Goal: Information Seeking & Learning: Learn about a topic

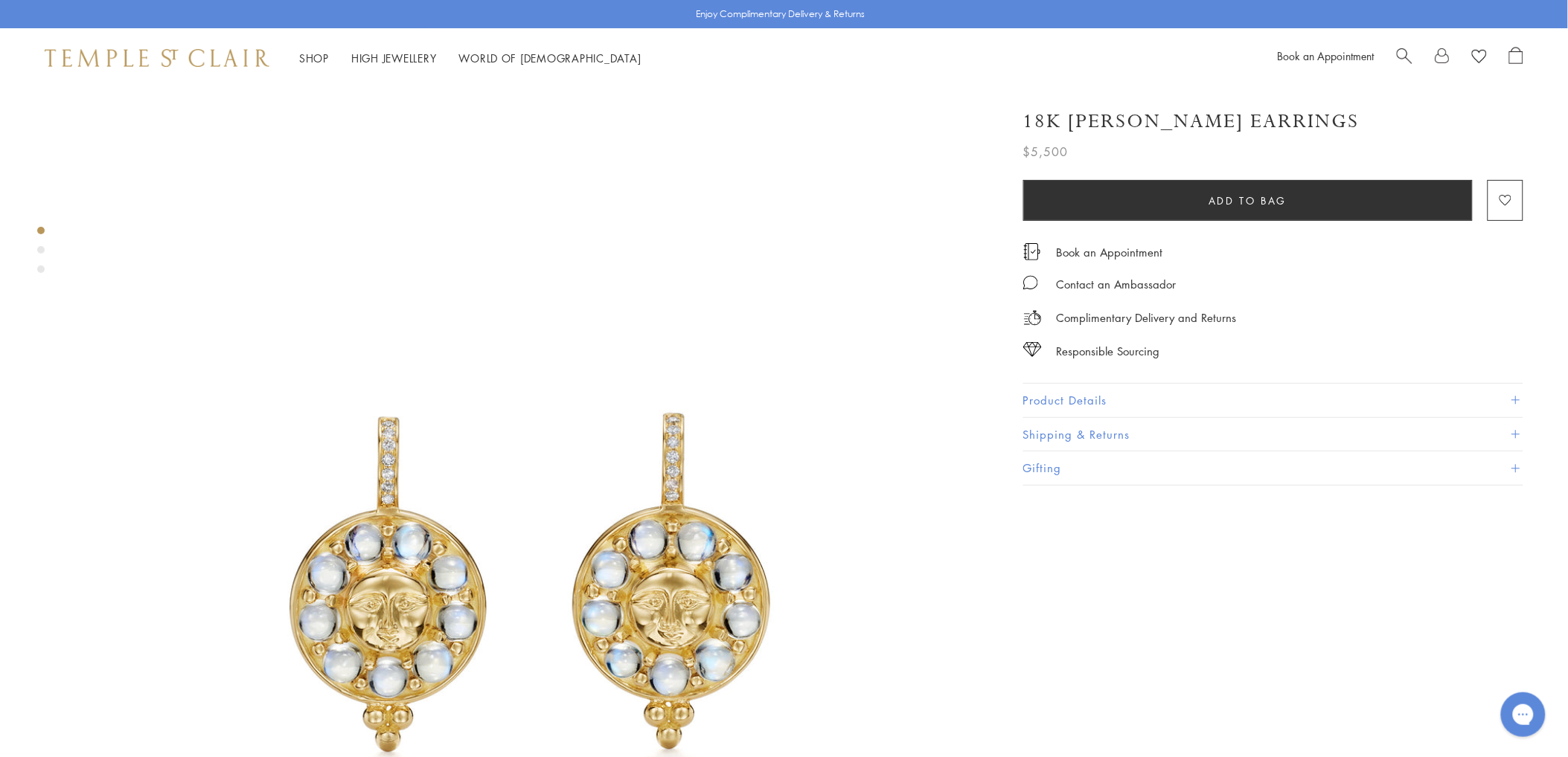
click at [1060, 390] on button "Product Details" at bounding box center [1273, 400] width 500 height 34
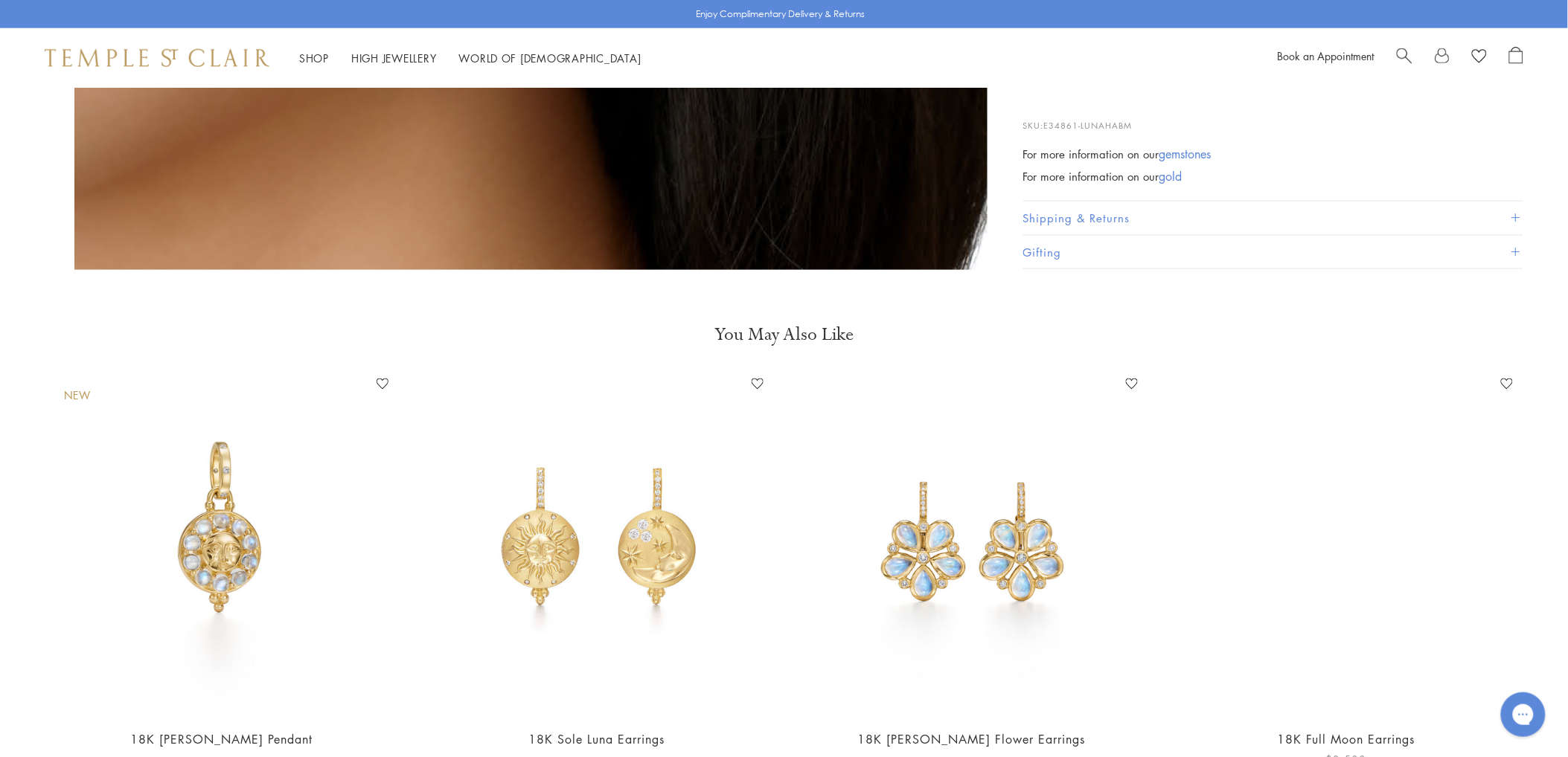
scroll to position [2726, 0]
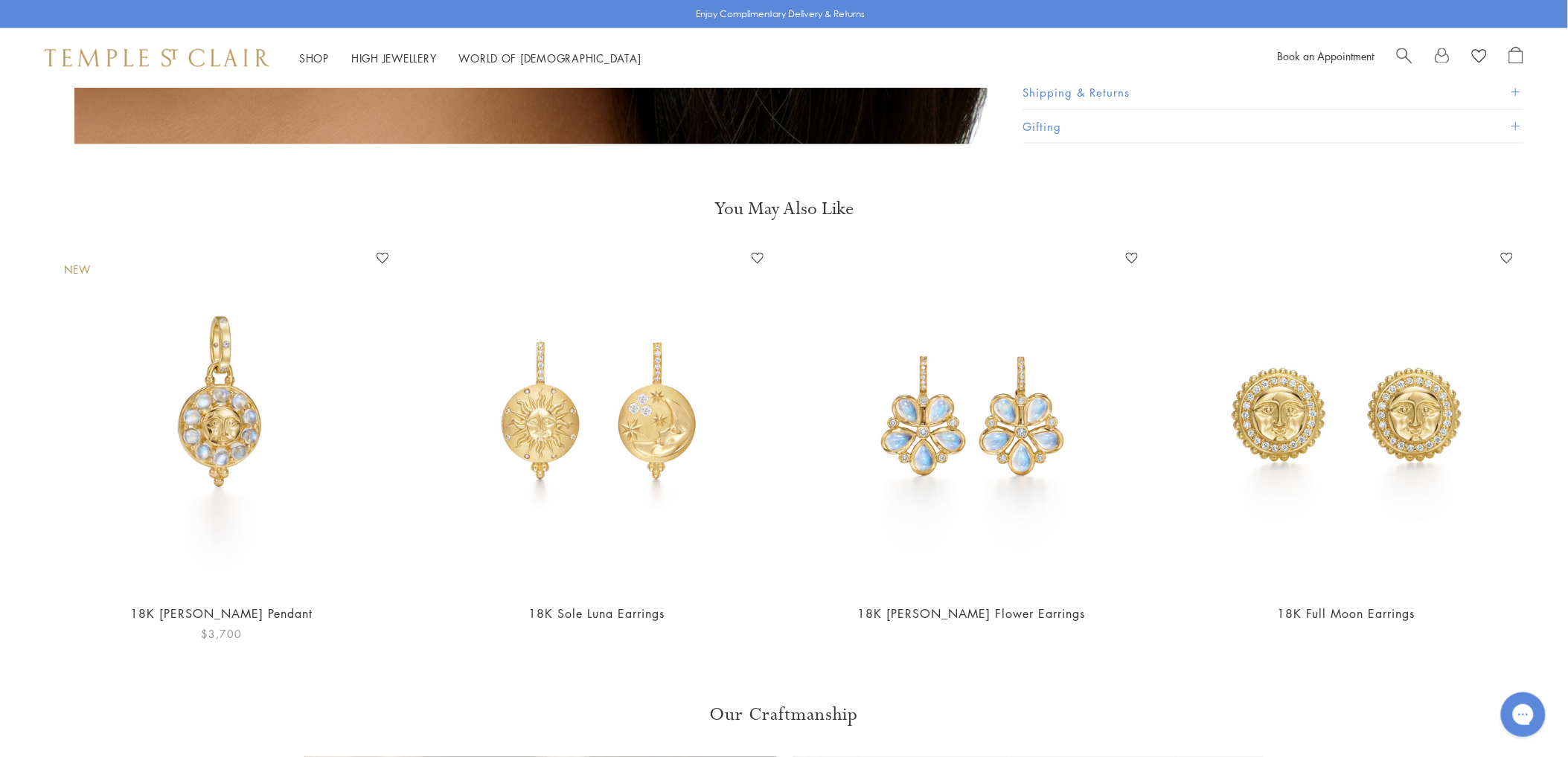
click at [223, 374] on img at bounding box center [221, 419] width 345 height 345
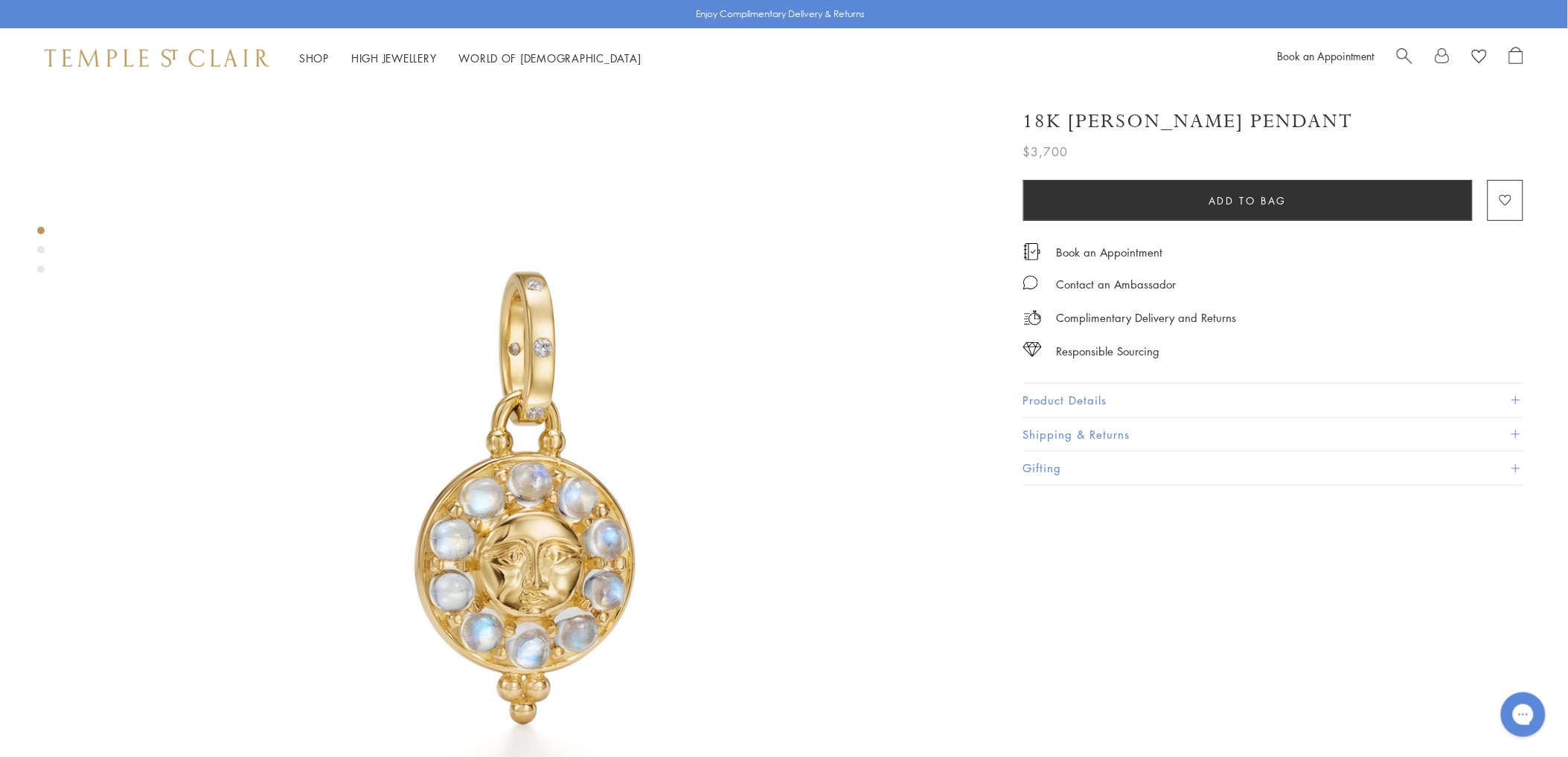
click at [1079, 399] on button "Product Details" at bounding box center [1273, 400] width 500 height 34
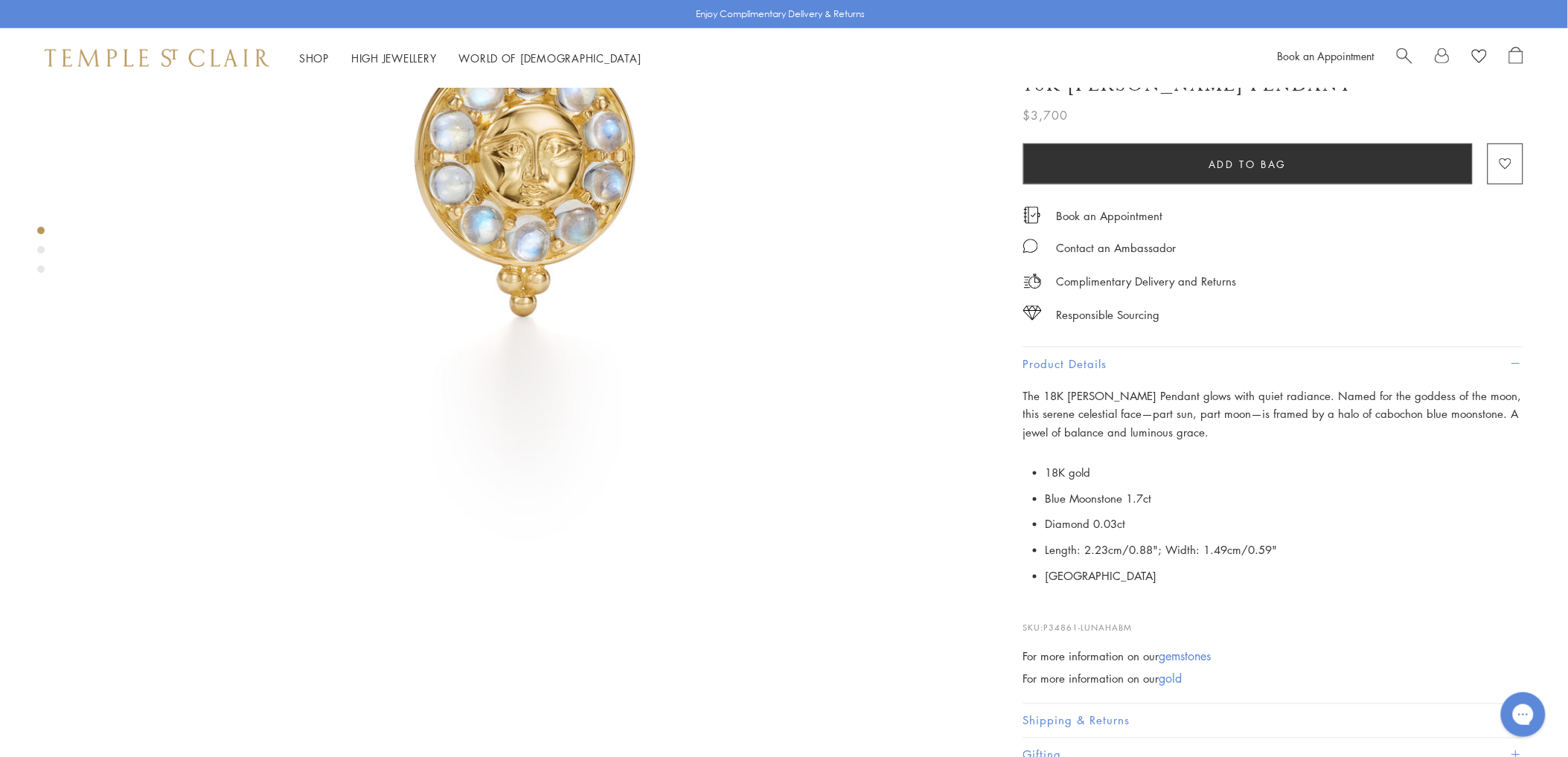
scroll to position [248, 0]
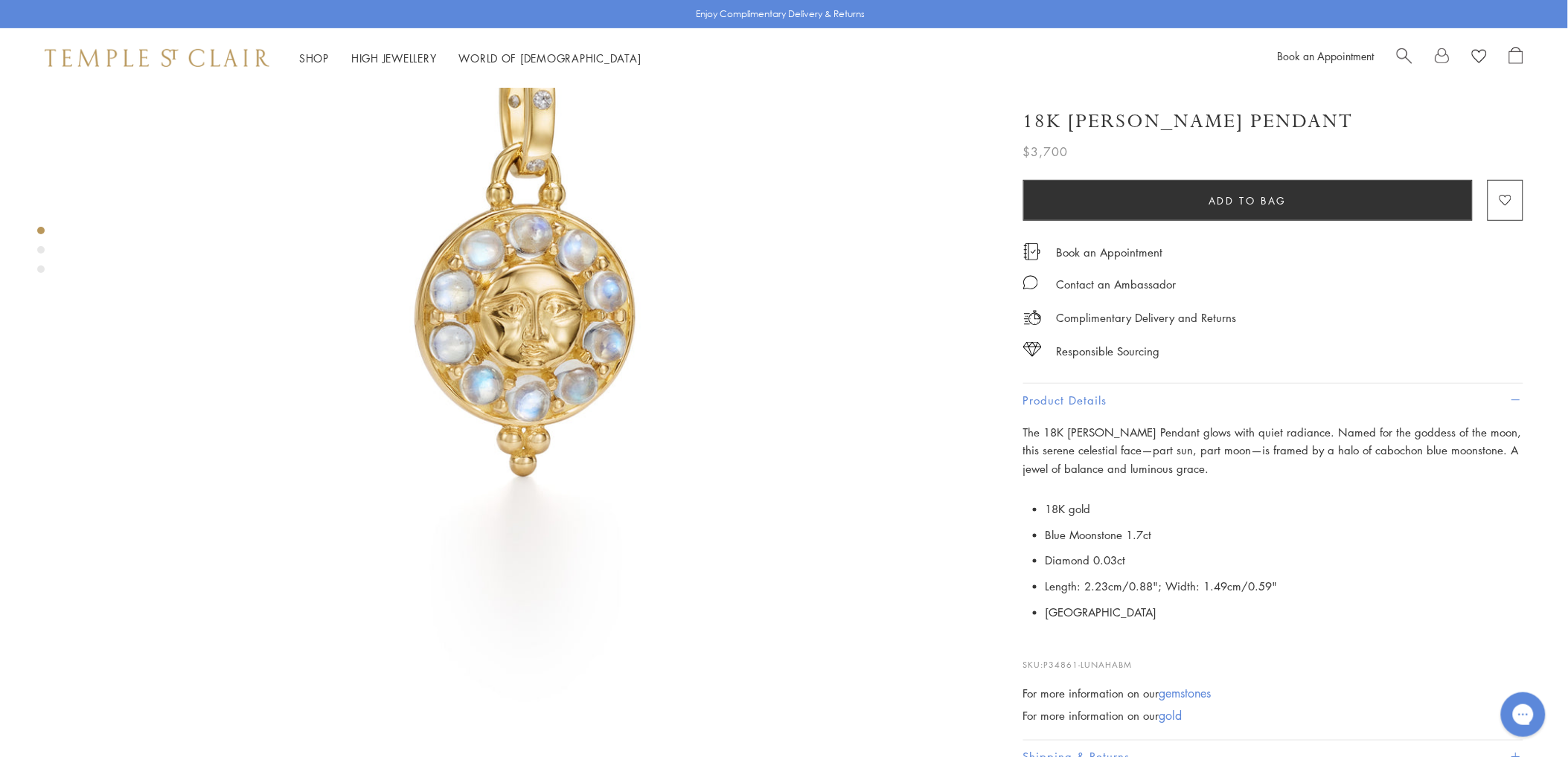
click at [39, 254] on div "Product gallery navigation" at bounding box center [41, 254] width 7 height 62
click at [39, 253] on div "Product gallery navigation" at bounding box center [41, 250] width 7 height 7
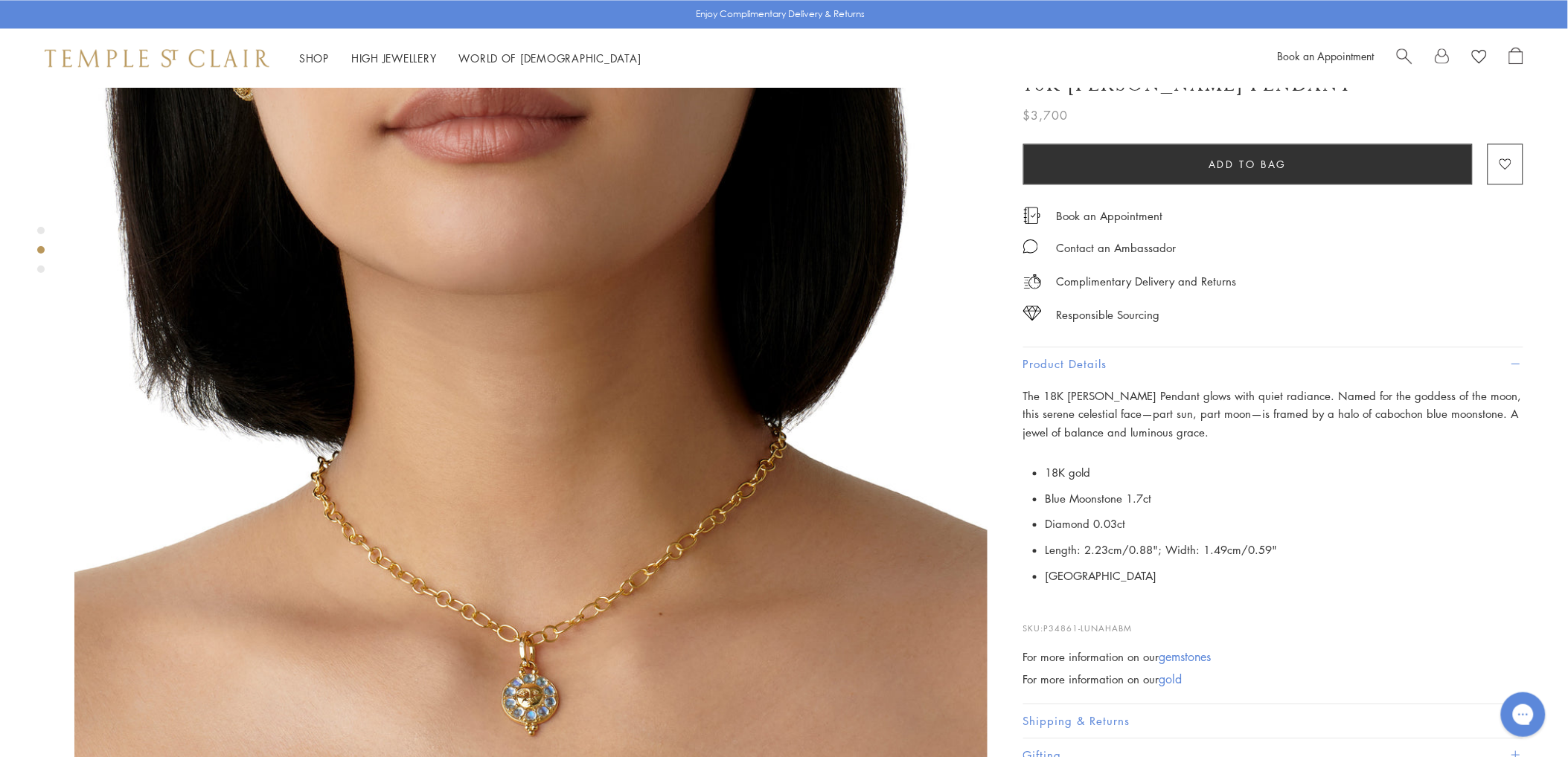
scroll to position [1189, 0]
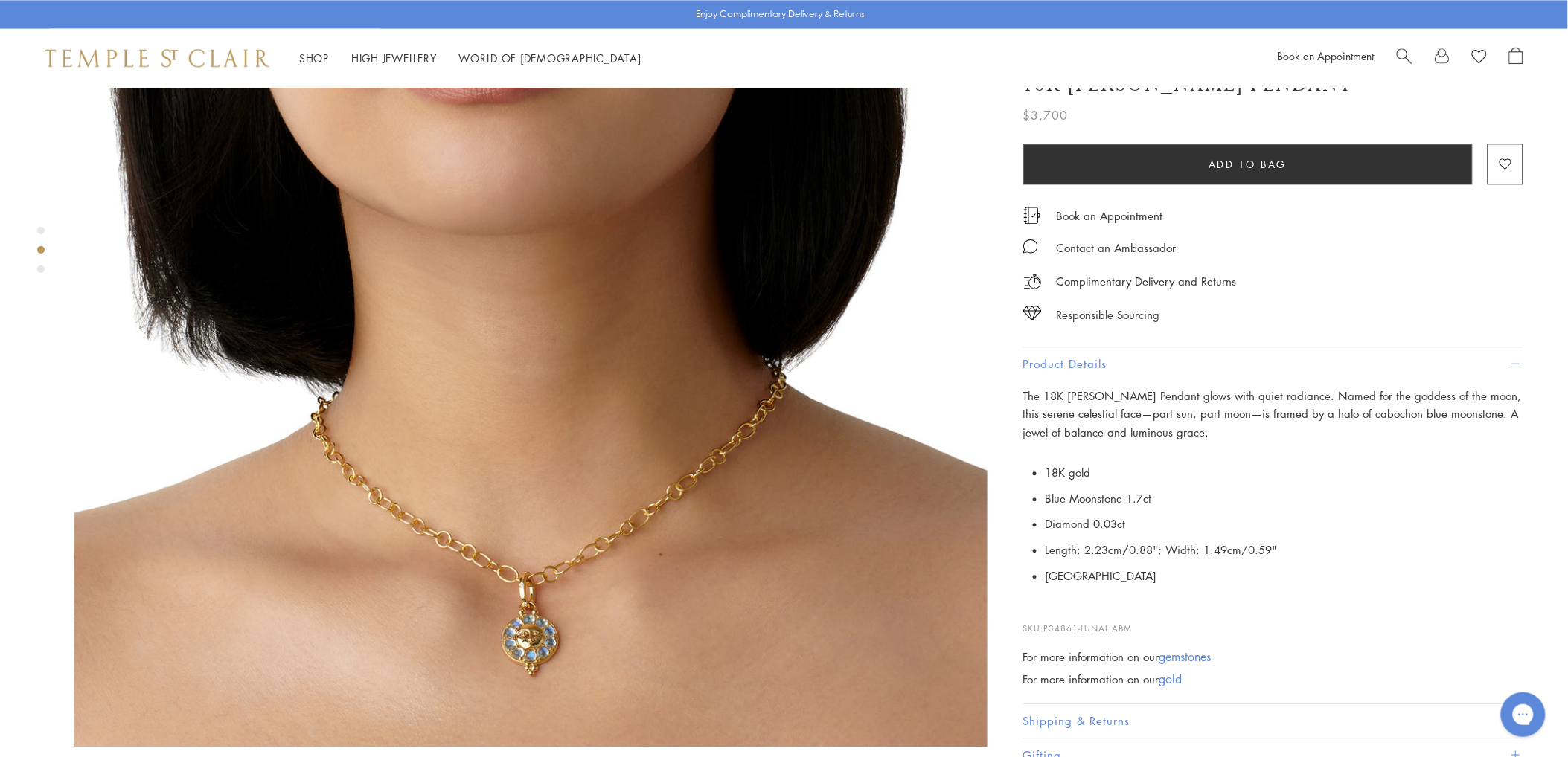
click at [36, 265] on div at bounding box center [516, 290] width 1032 height 2782
click at [38, 270] on div "Product gallery navigation" at bounding box center [41, 269] width 7 height 7
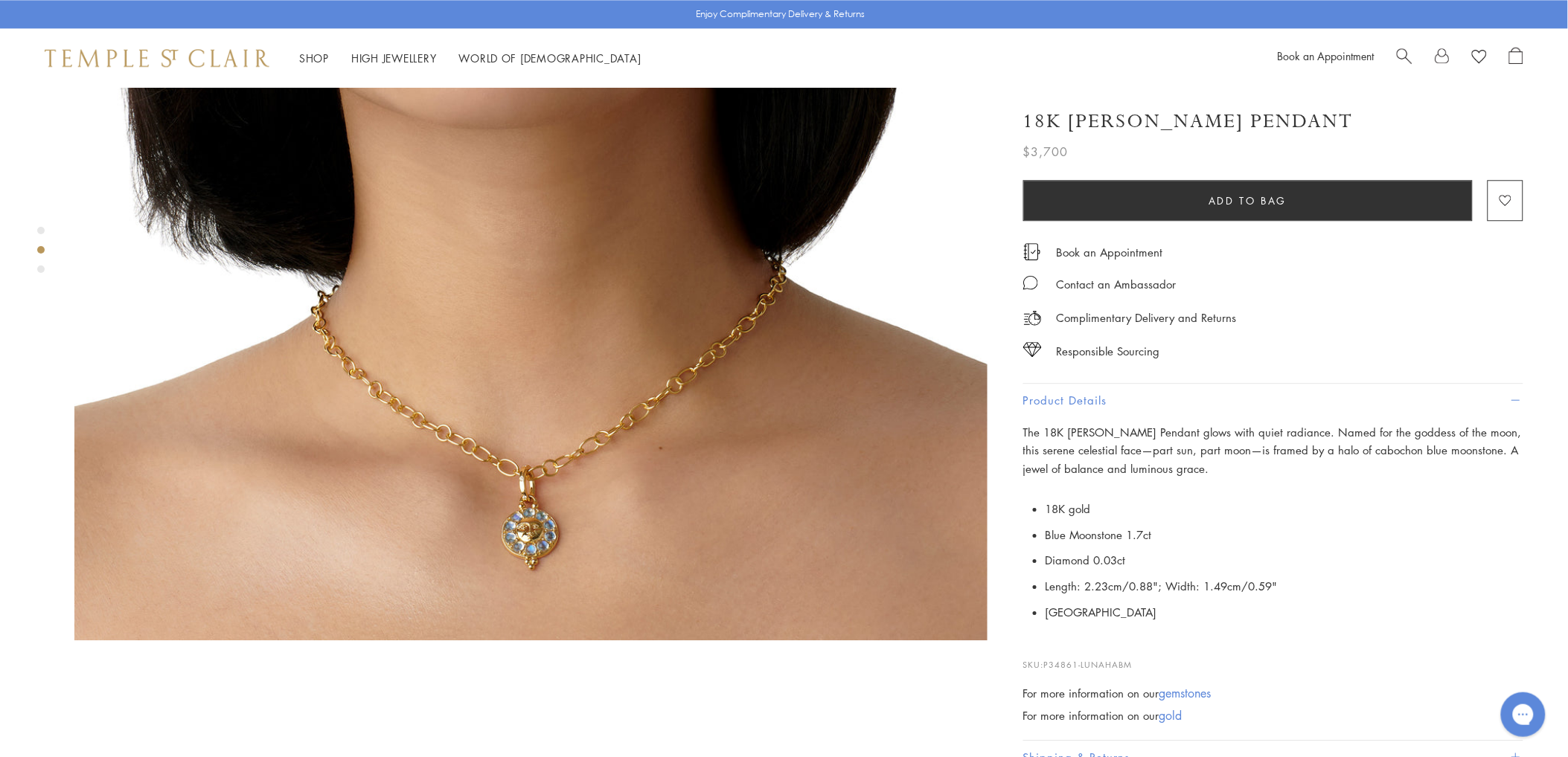
scroll to position [1029, 0]
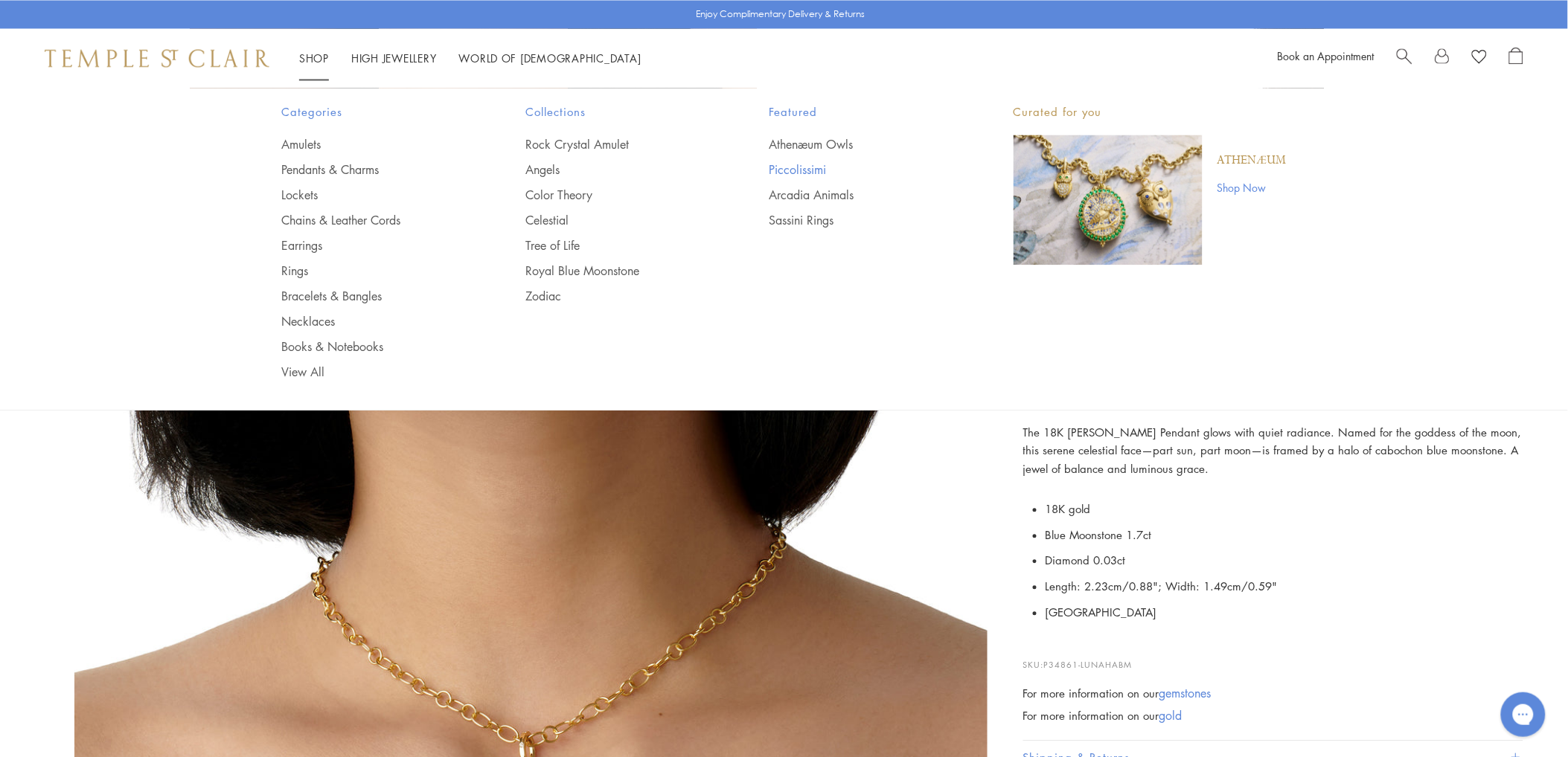
click at [802, 172] on link "Piccolissimi" at bounding box center [862, 170] width 185 height 16
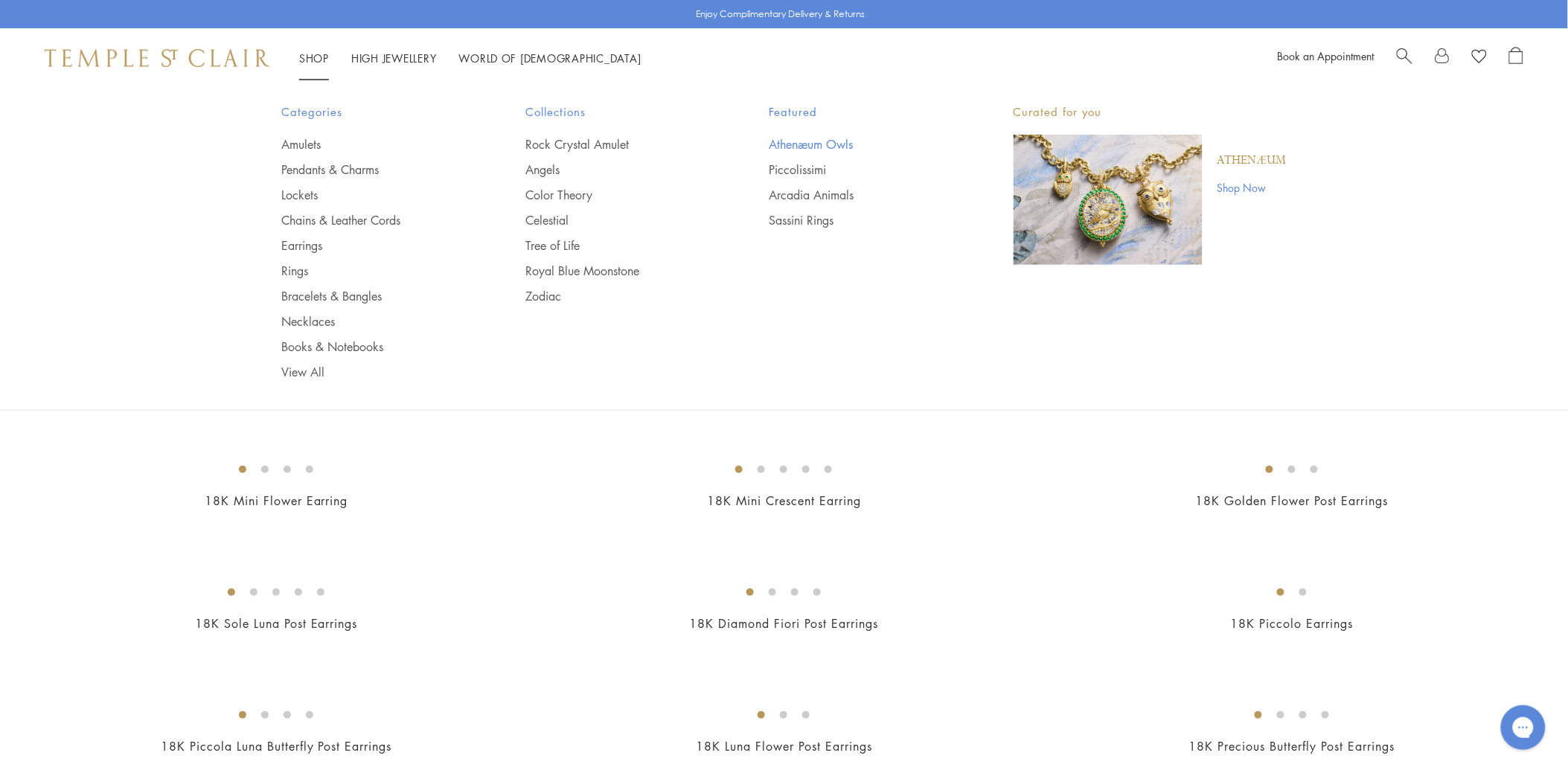
click at [814, 142] on link "Athenæum Owls" at bounding box center [862, 144] width 185 height 16
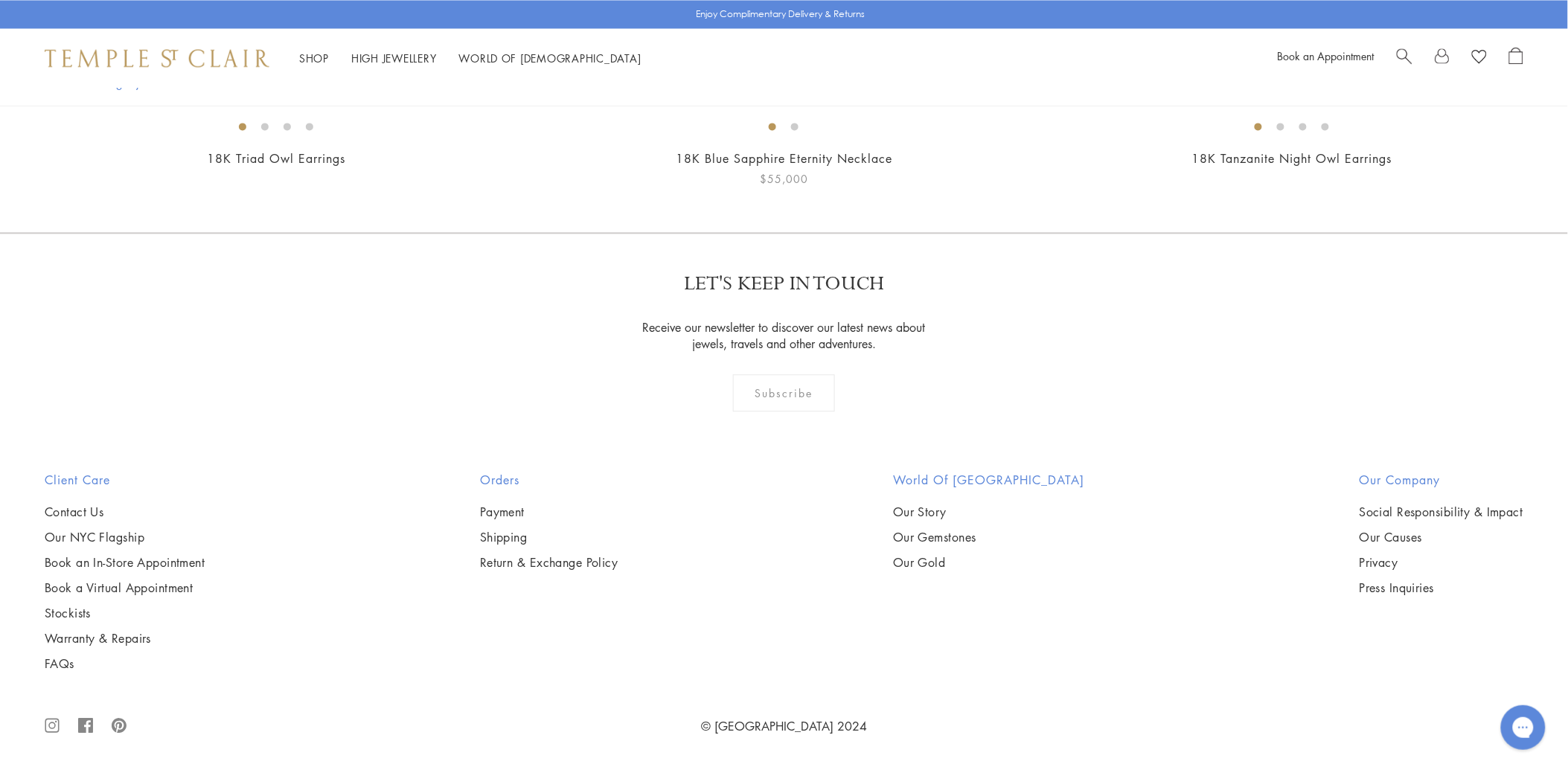
scroll to position [3719, 0]
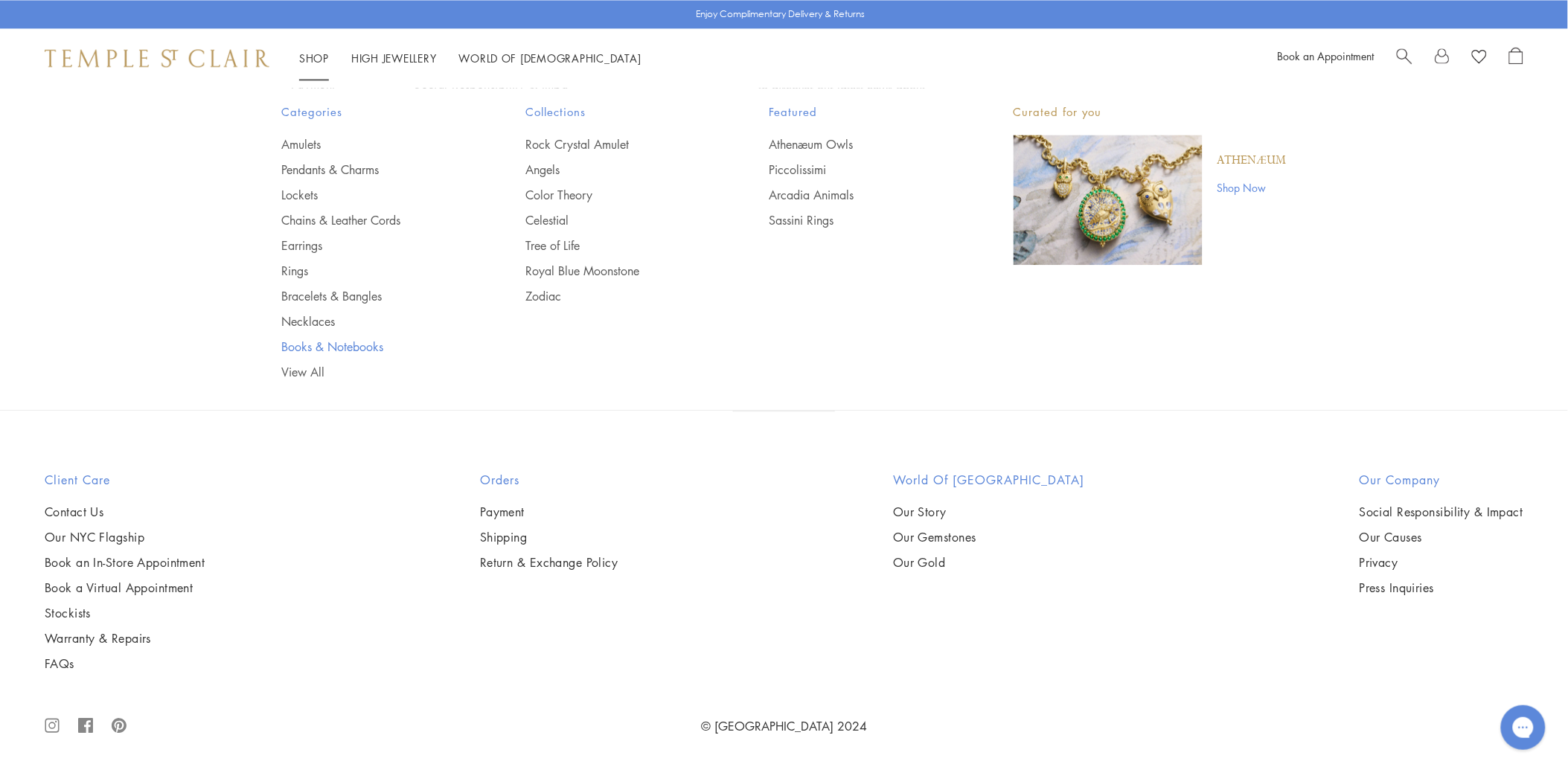
click at [347, 346] on link "Books & Notebooks" at bounding box center [374, 347] width 185 height 16
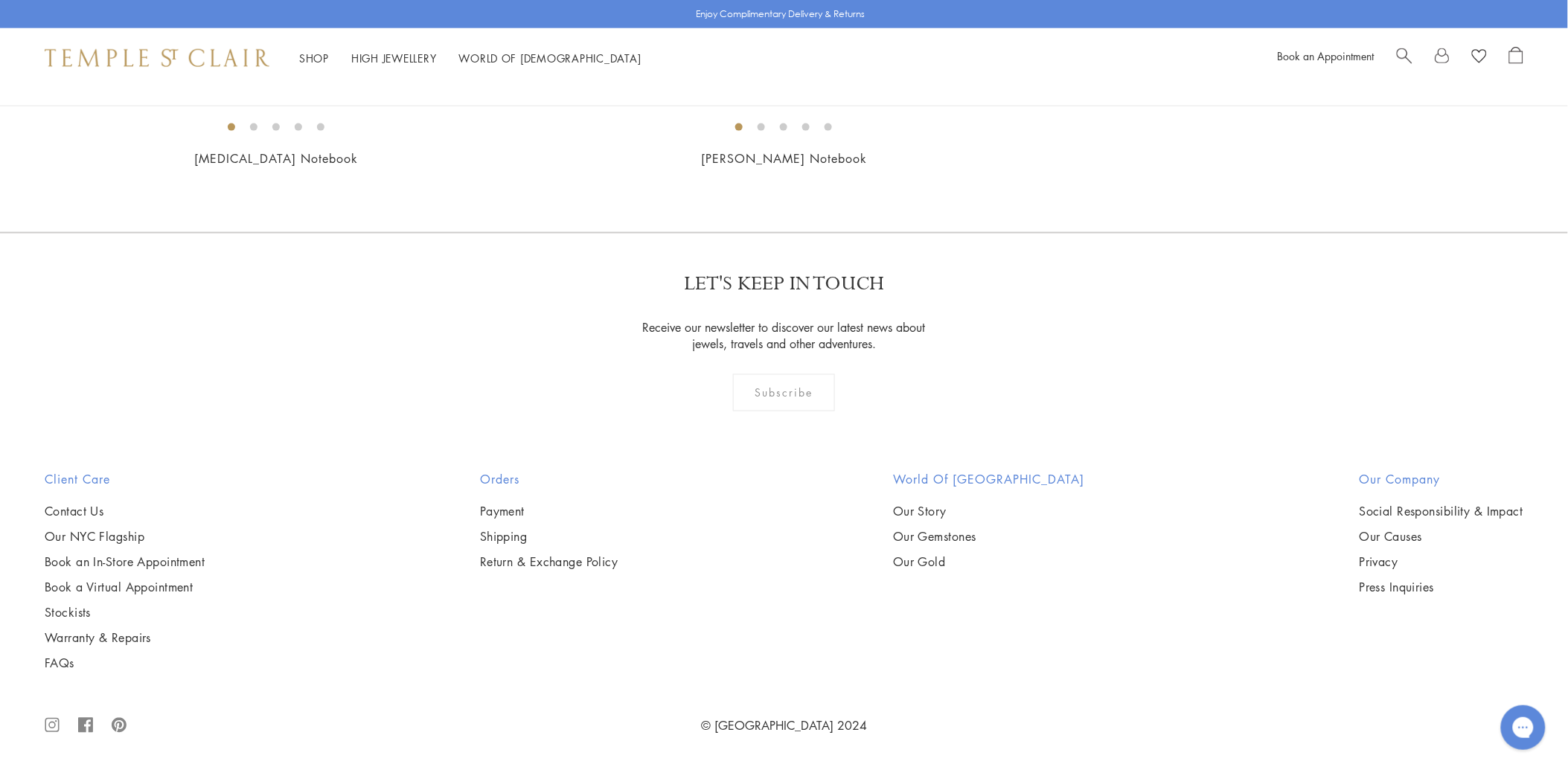
scroll to position [2727, 0]
click at [417, 56] on link "High Jewellery High Jewellery" at bounding box center [394, 58] width 86 height 15
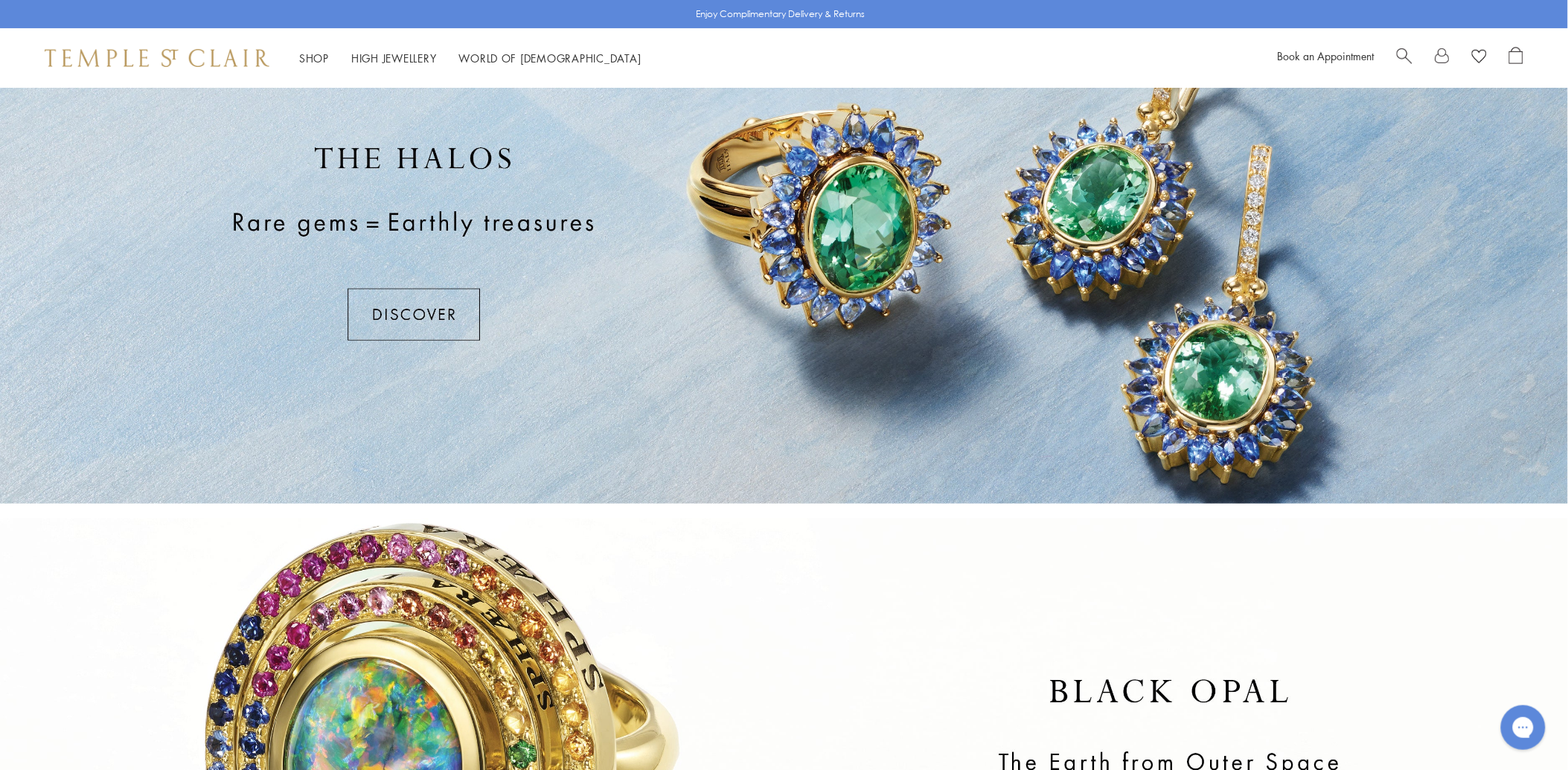
scroll to position [82, 0]
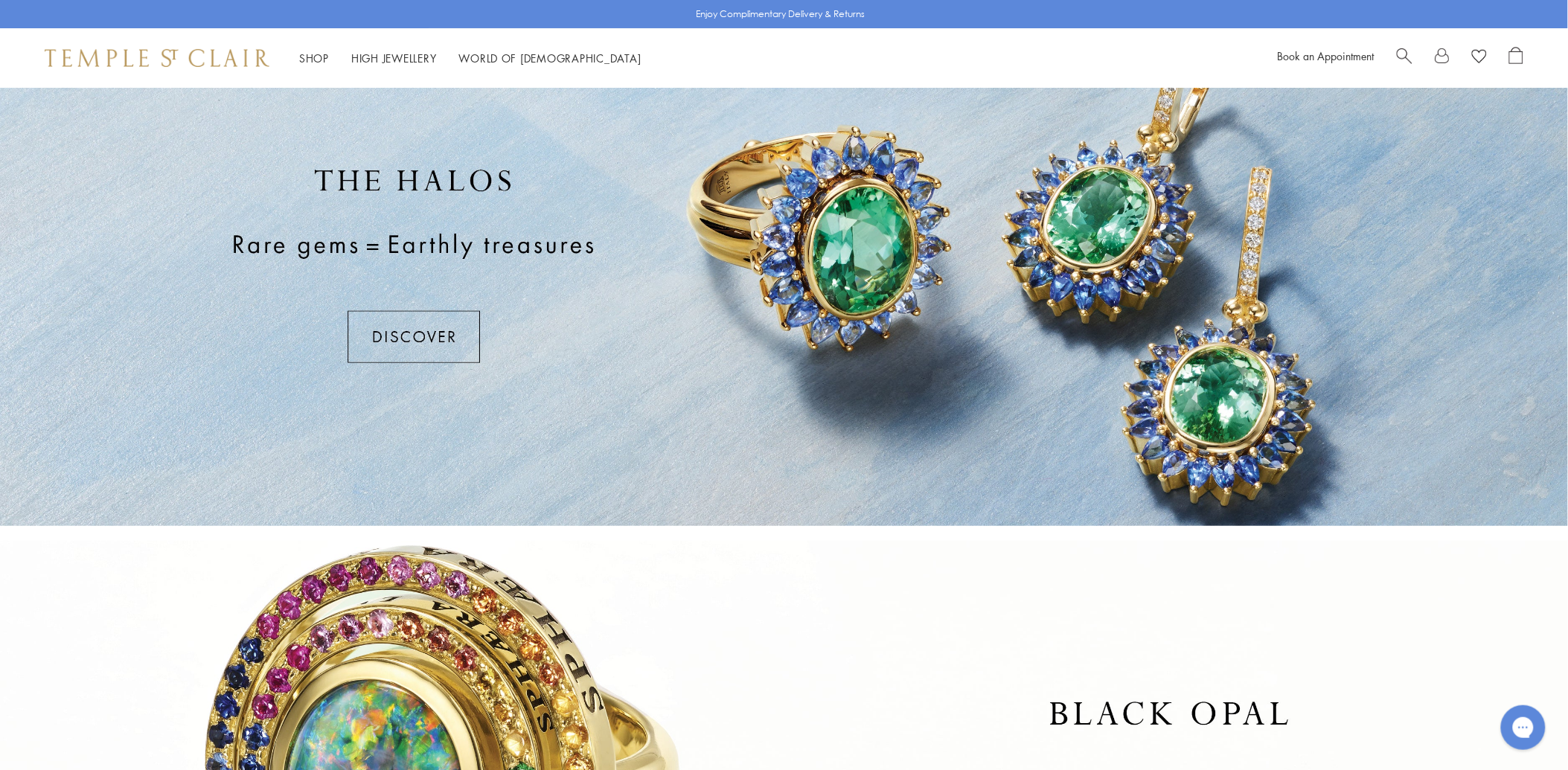
click at [401, 322] on div at bounding box center [784, 265] width 1568 height 520
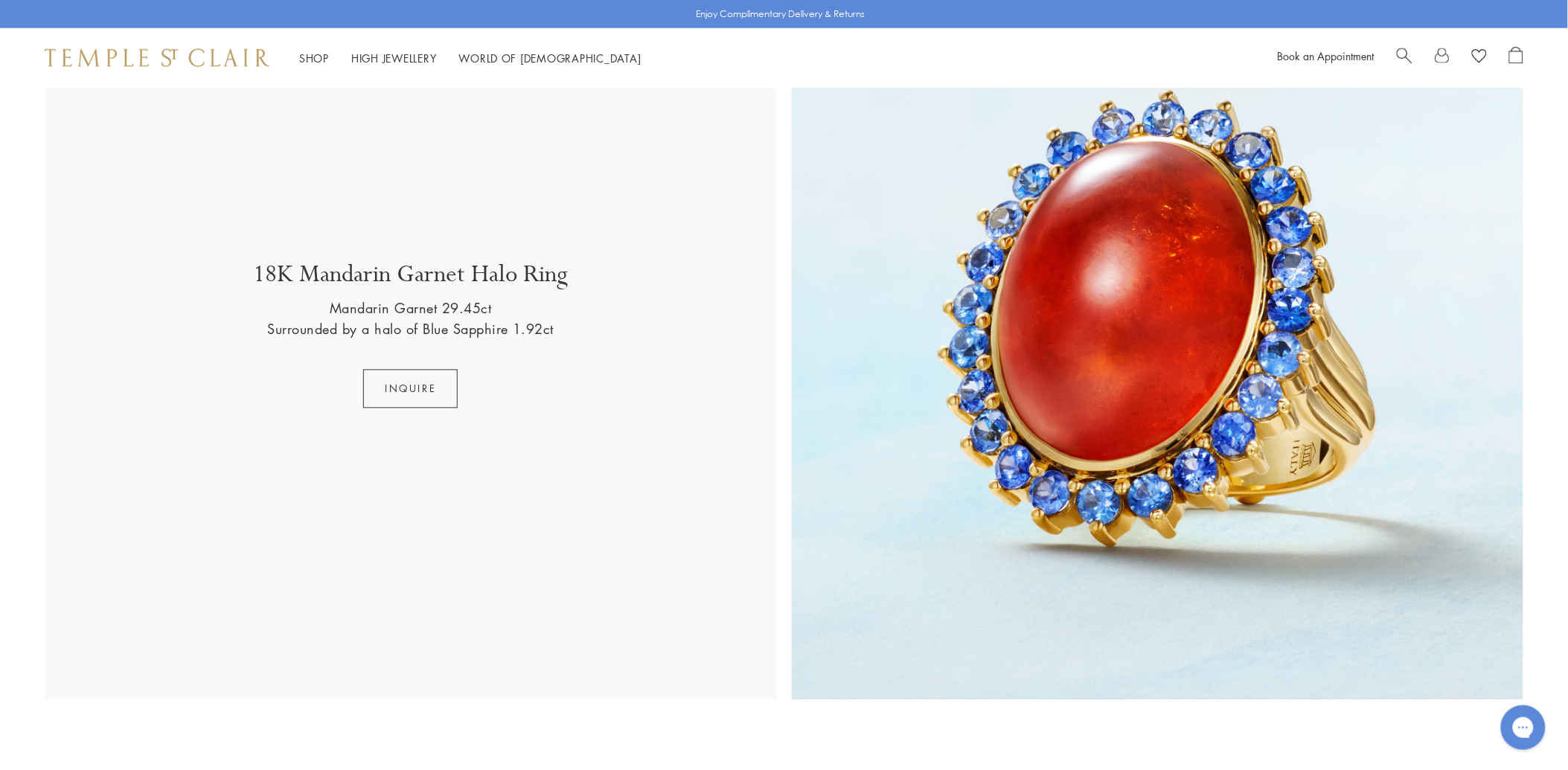
scroll to position [2872, 0]
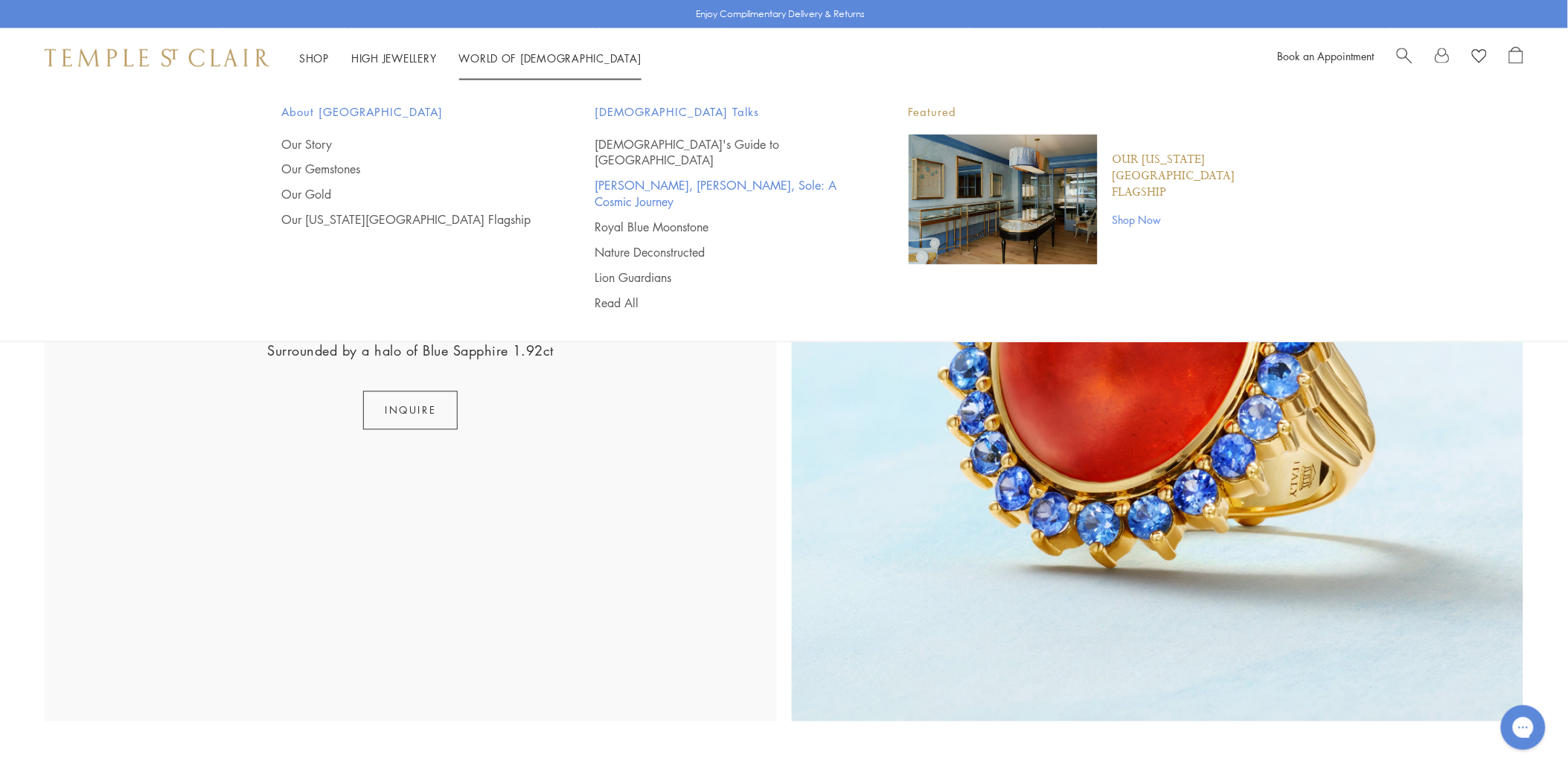
click at [643, 177] on link "[PERSON_NAME], [PERSON_NAME], Sole: A Cosmic Journey" at bounding box center [722, 194] width 253 height 33
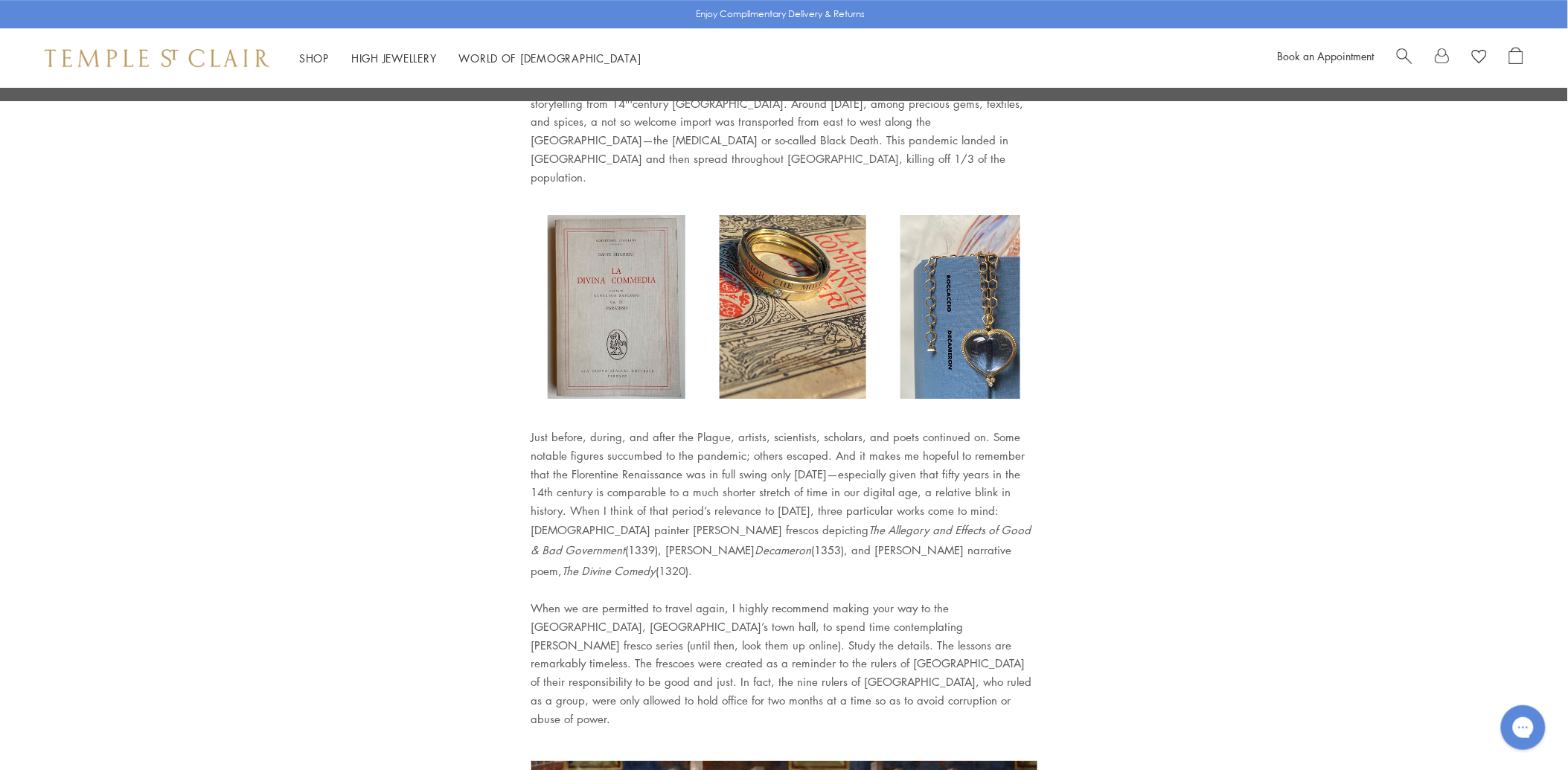
scroll to position [1736, 0]
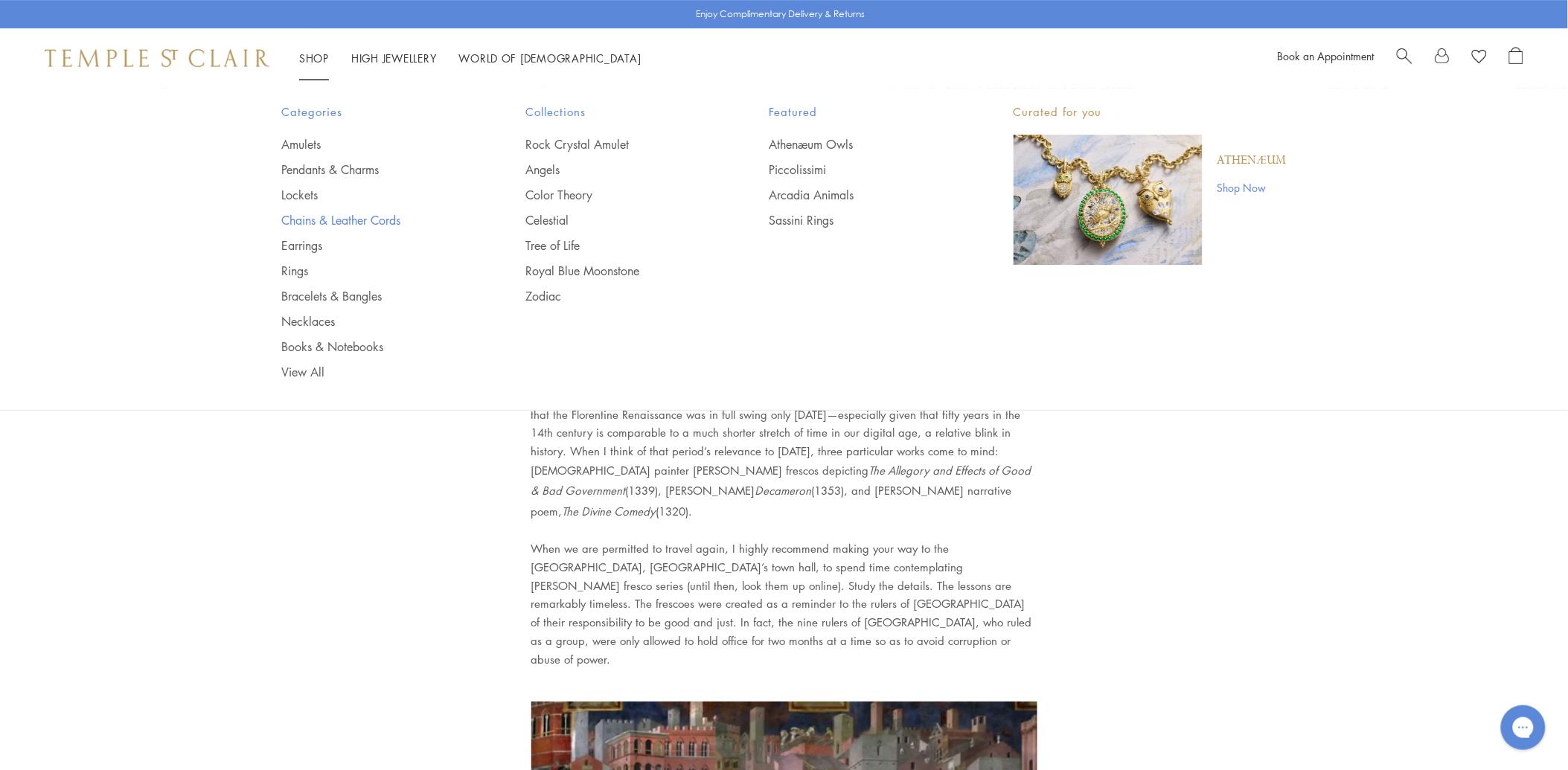
click at [325, 220] on link "Chains & Leather Cords" at bounding box center [374, 220] width 185 height 16
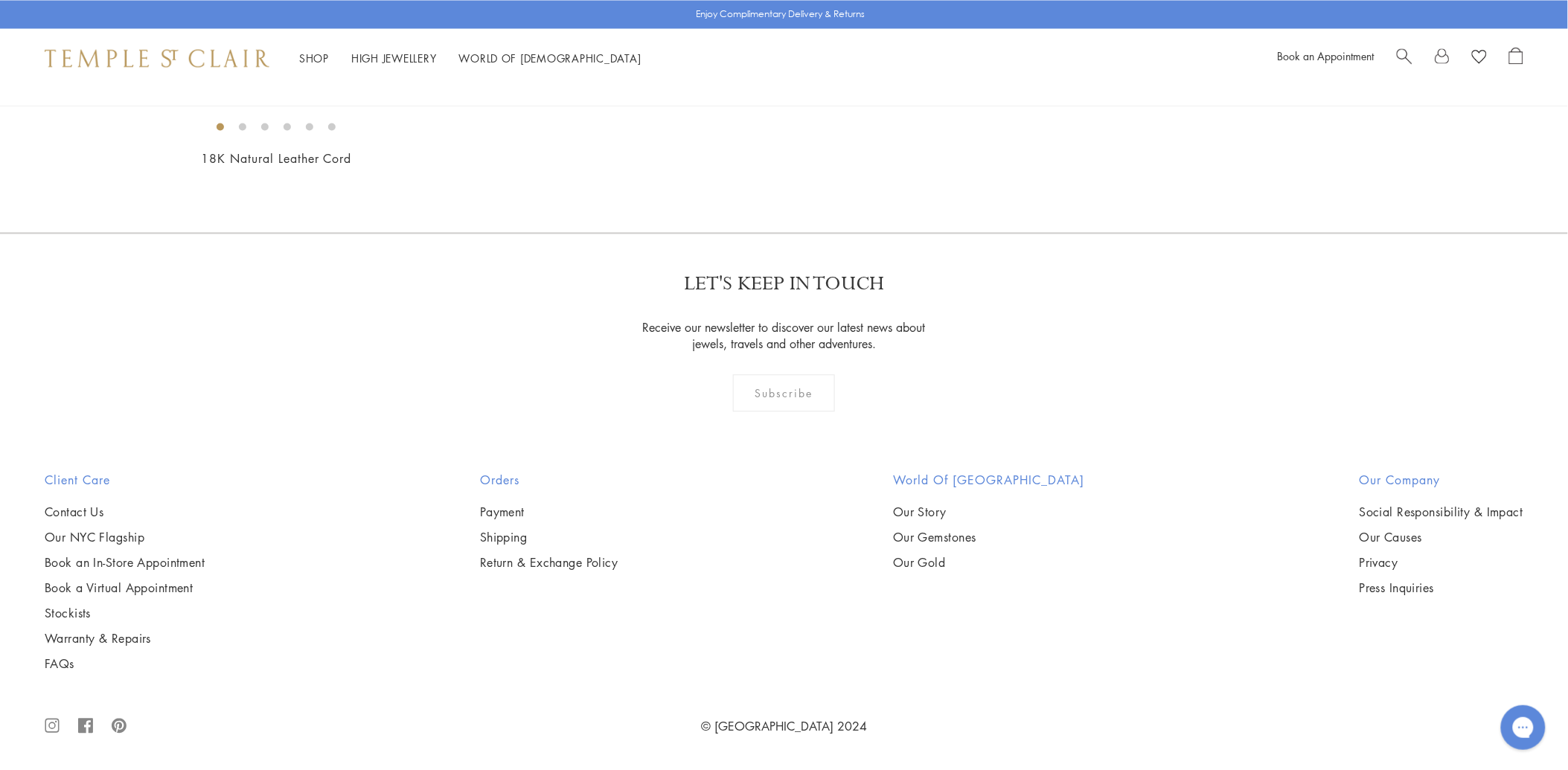
scroll to position [4297, 0]
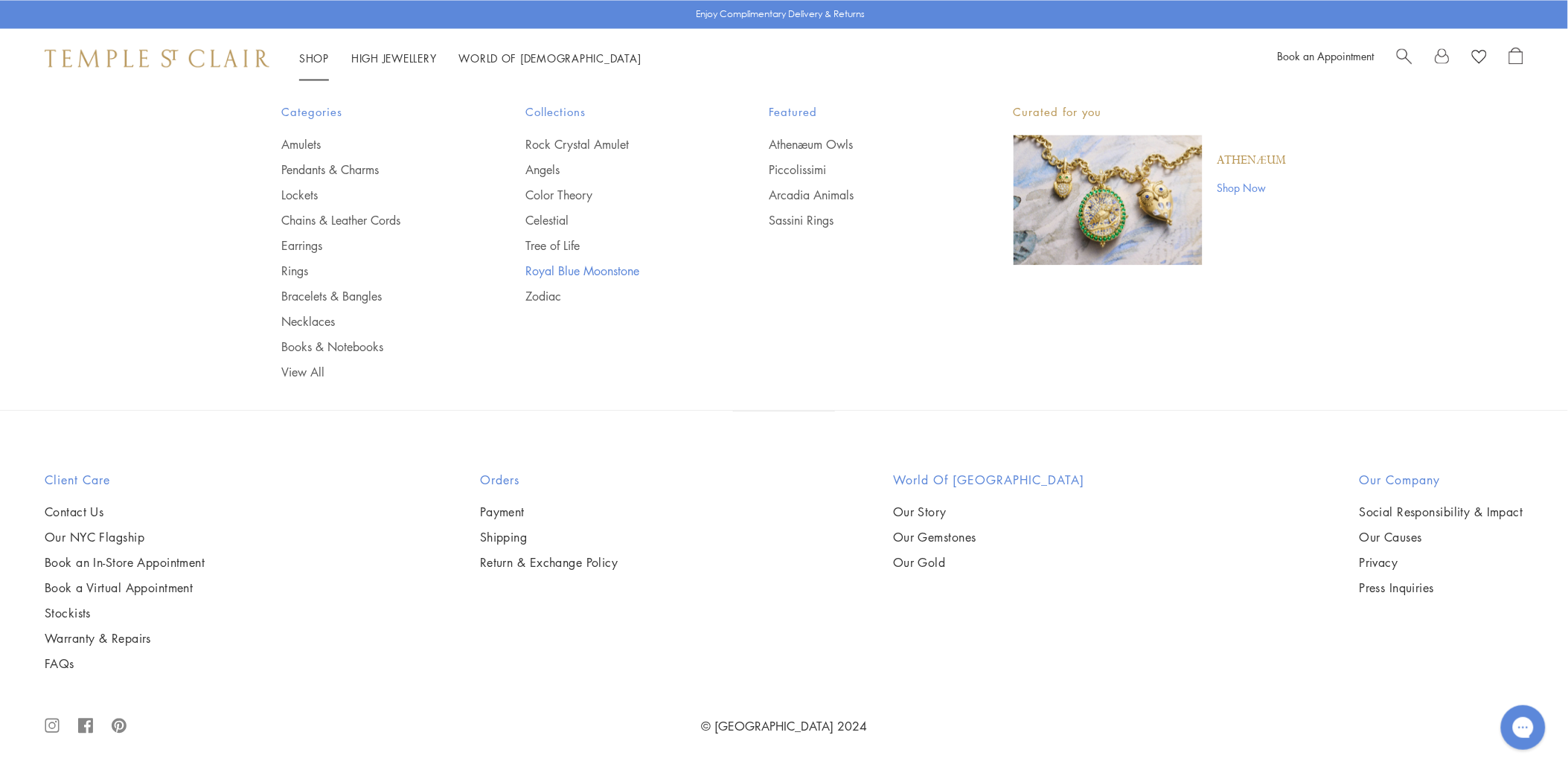
click at [588, 265] on link "Royal Blue Moonstone" at bounding box center [618, 271] width 185 height 16
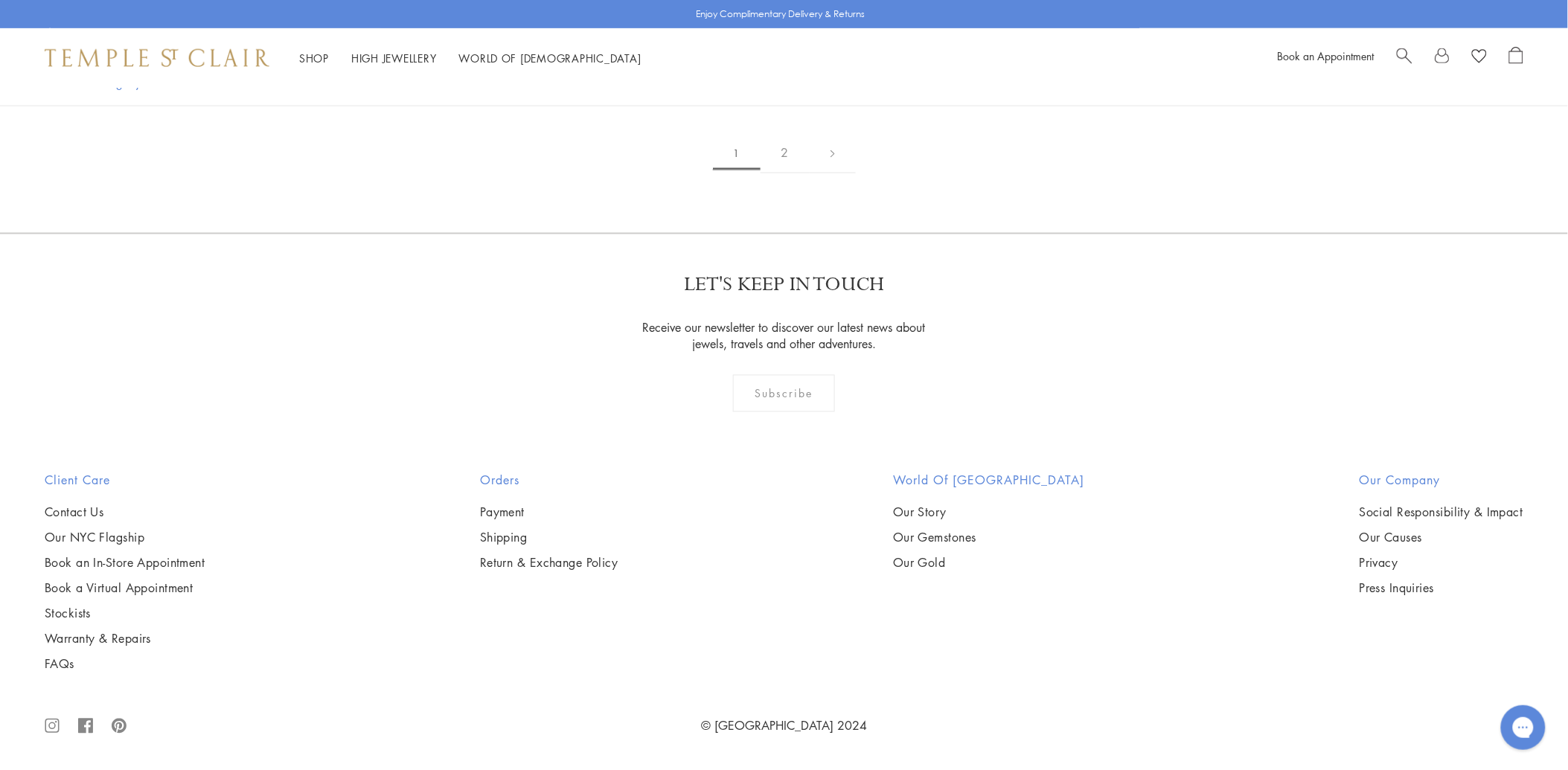
scroll to position [10579, 0]
click at [830, 174] on link at bounding box center [832, 153] width 46 height 41
